Goal: Transaction & Acquisition: Purchase product/service

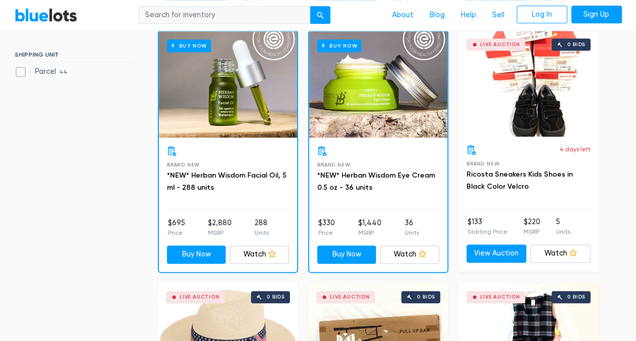
scroll to position [566, 0]
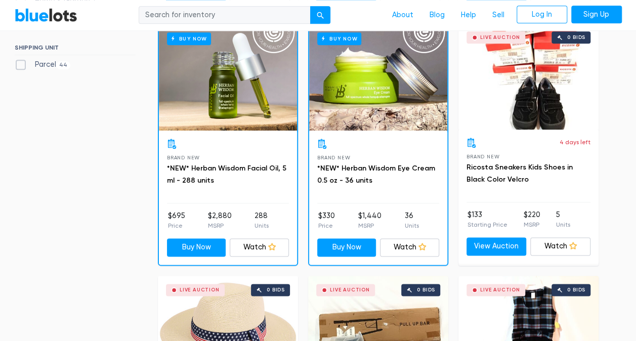
click at [291, 117] on div "Buy Now" at bounding box center [228, 77] width 138 height 106
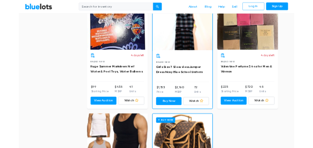
scroll to position [4078, 0]
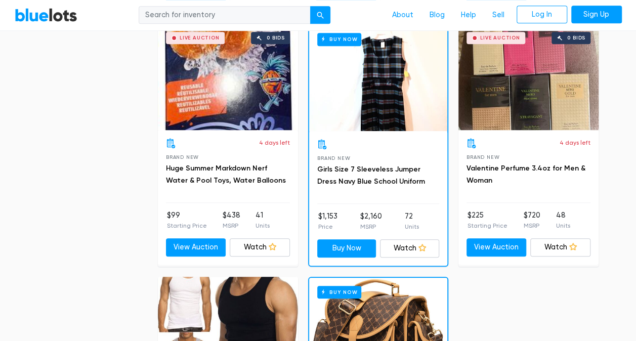
click at [482, 71] on div "Live Auction 0 bids" at bounding box center [528, 77] width 140 height 106
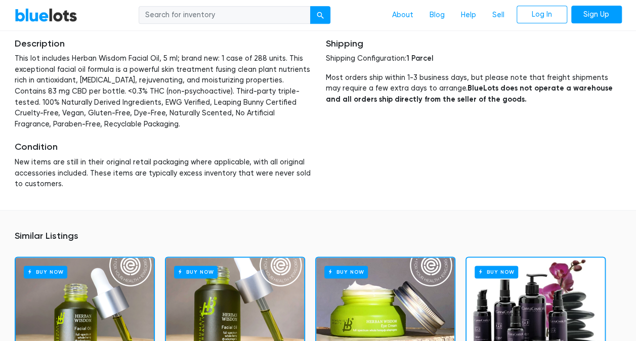
scroll to position [495, 0]
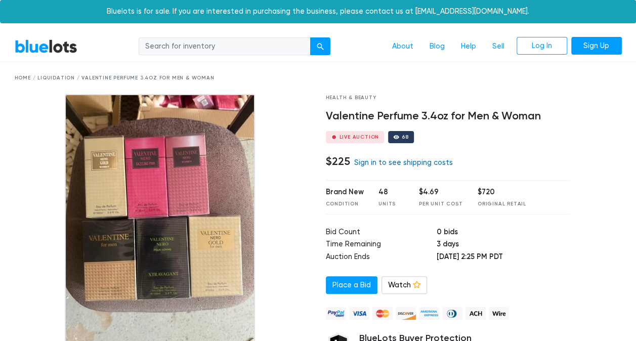
click at [431, 163] on link "Sign in to see shipping costs" at bounding box center [403, 162] width 99 height 9
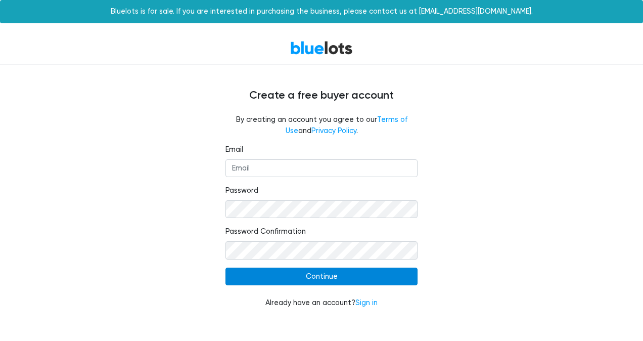
click at [336, 279] on input "Continue" at bounding box center [322, 277] width 192 height 18
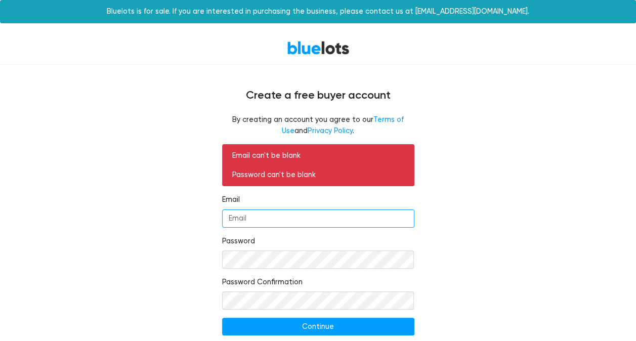
click at [268, 223] on input "Email" at bounding box center [318, 218] width 192 height 18
click at [273, 221] on input "Email" at bounding box center [318, 218] width 192 height 18
click at [596, 31] on nav "BlueLots" at bounding box center [318, 47] width 636 height 33
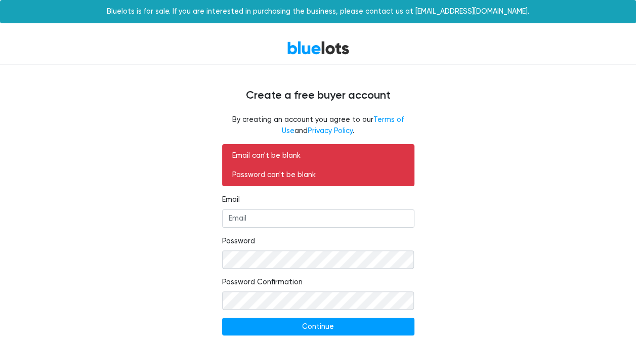
click at [596, 31] on nav "BlueLots" at bounding box center [318, 47] width 636 height 33
